Goal: Information Seeking & Learning: Find contact information

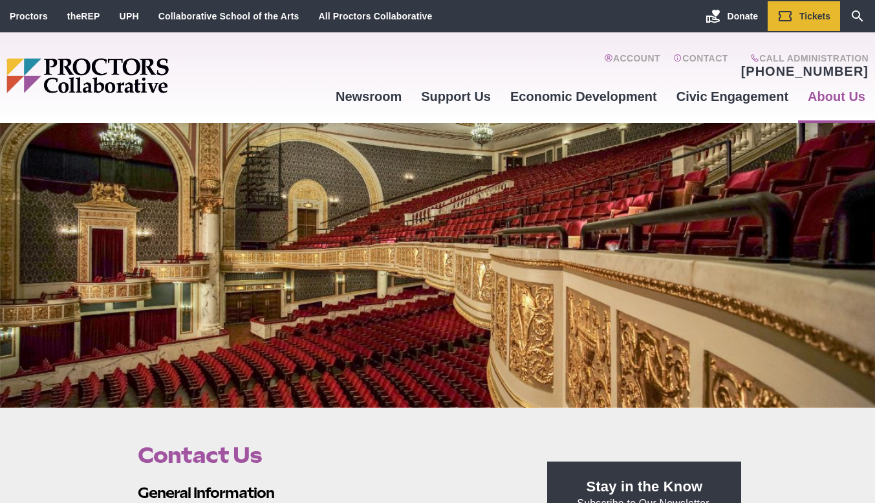
click at [807, 69] on link "[PHONE_NUMBER]" at bounding box center [804, 71] width 127 height 16
click at [119, 67] on img "Main site navigation and header" at bounding box center [137, 75] width 262 height 35
click at [458, 452] on h1 "Contact Us" at bounding box center [328, 455] width 380 height 25
click at [122, 17] on link "UPH" at bounding box center [129, 16] width 19 height 10
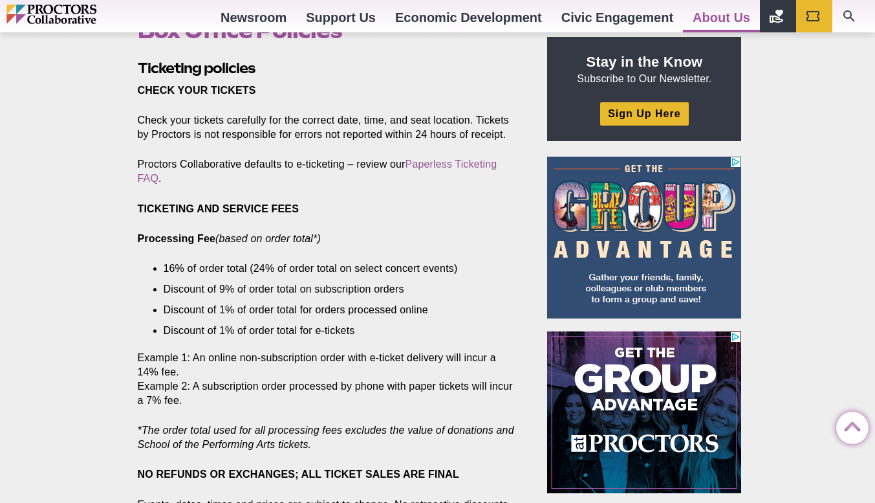
scroll to position [425, 0]
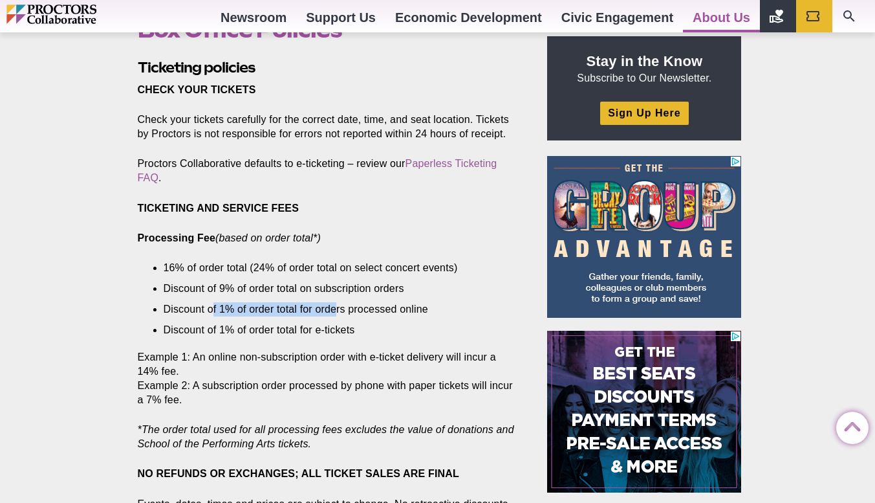
drag, startPoint x: 212, startPoint y: 308, endPoint x: 336, endPoint y: 309, distance: 123.6
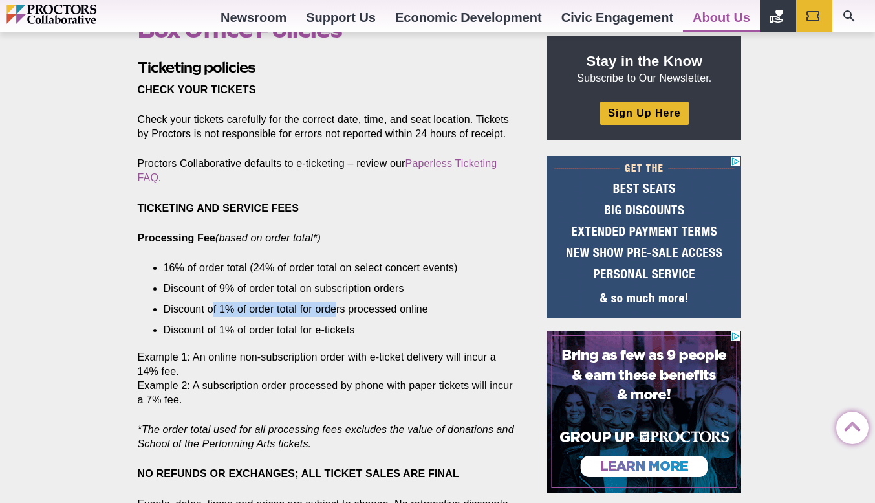
click at [336, 309] on li "Discount of 1% of order total for orders processed online" at bounding box center [331, 309] width 335 height 14
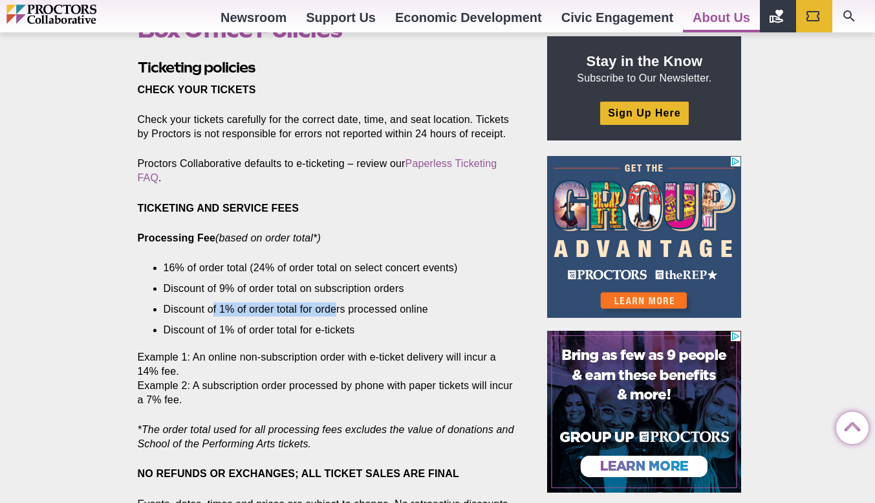
click at [336, 309] on li "Discount of 1% of order total for orders processed online" at bounding box center [331, 309] width 335 height 14
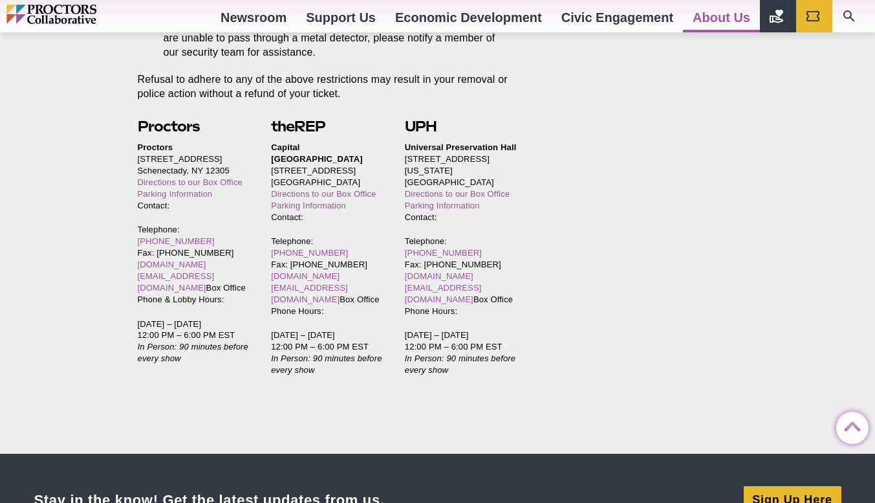
scroll to position [2858, 0]
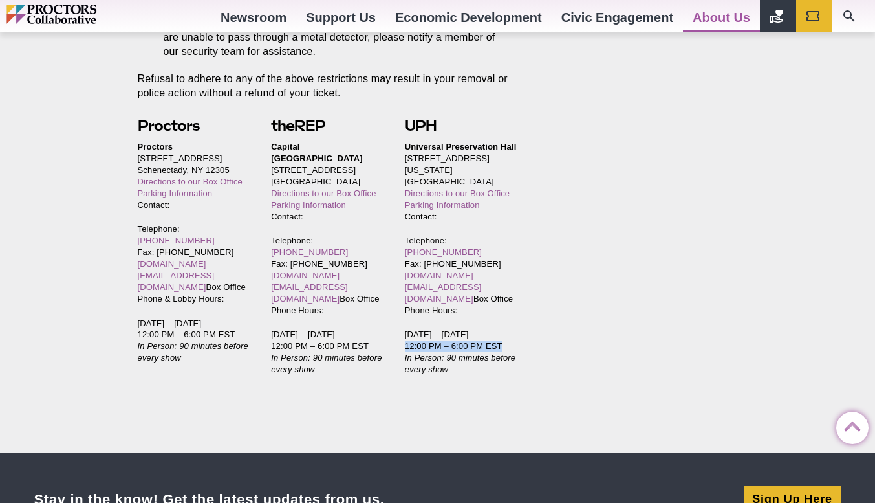
drag, startPoint x: 404, startPoint y: 312, endPoint x: 508, endPoint y: 309, distance: 104.2
click at [508, 329] on p "Tuesday – Saturday 12:00 PM – 6:00 PM EST In Person: 90 minutes before every sh…" at bounding box center [461, 352] width 113 height 47
click at [411, 329] on p "Tuesday – Saturday 12:00 PM – 6:00 PM EST In Person: 90 minutes before every sh…" at bounding box center [461, 352] width 113 height 47
drag, startPoint x: 402, startPoint y: 313, endPoint x: 516, endPoint y: 309, distance: 113.3
click at [516, 309] on div "Proctors Proctors 432 State Street Schenectady, NY 12305 Directions to our Box …" at bounding box center [328, 252] width 380 height 272
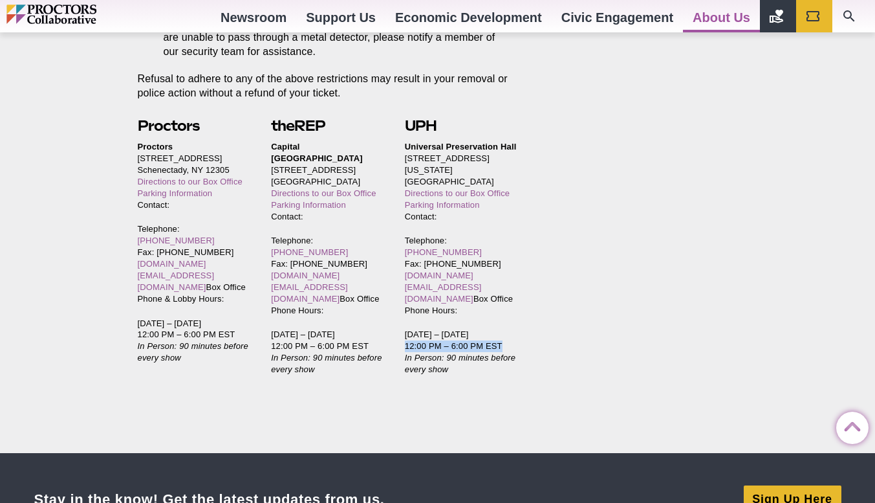
click at [516, 329] on p "Tuesday – Saturday 12:00 PM – 6:00 PM EST In Person: 90 minutes before every sh…" at bounding box center [461, 352] width 113 height 47
